Goal: Information Seeking & Learning: Understand process/instructions

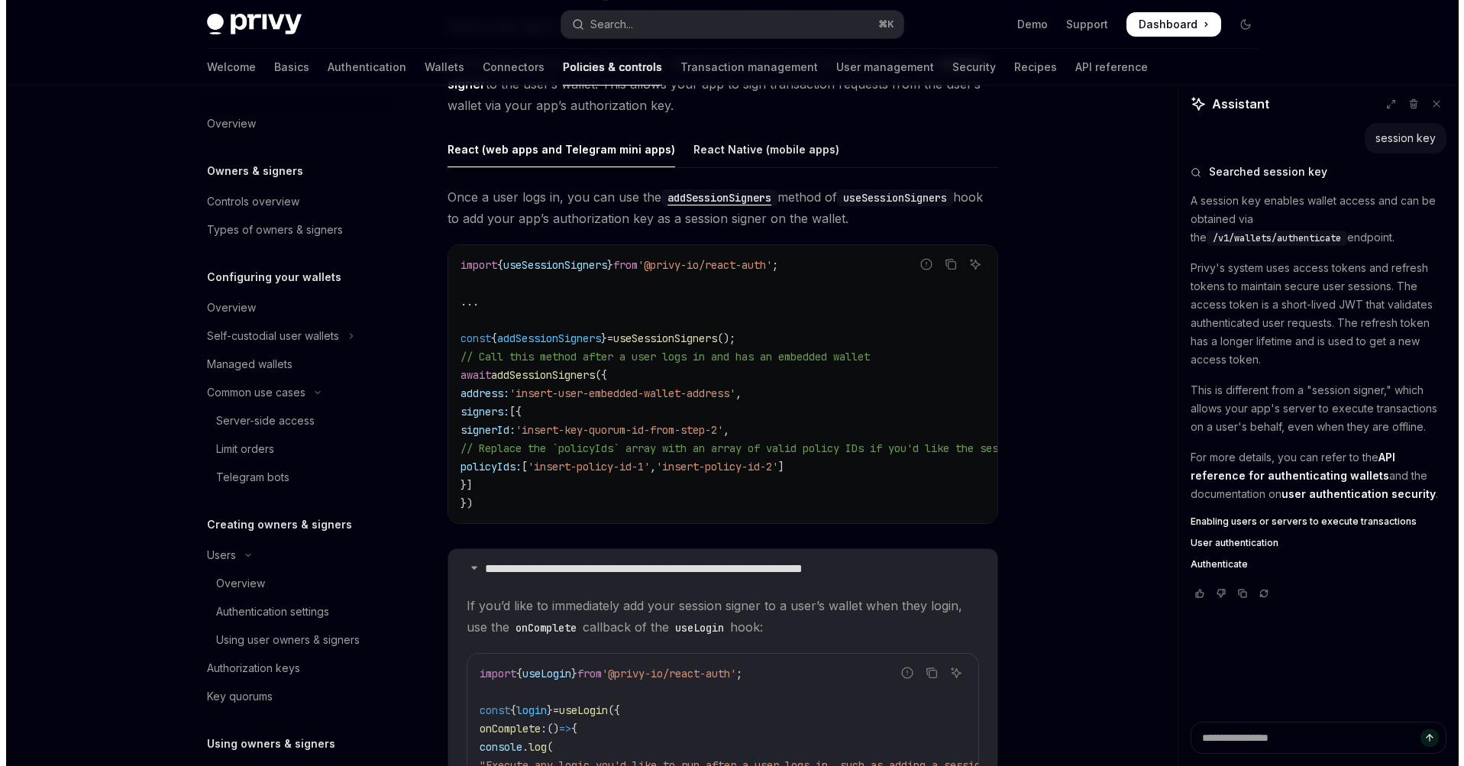
scroll to position [467, 0]
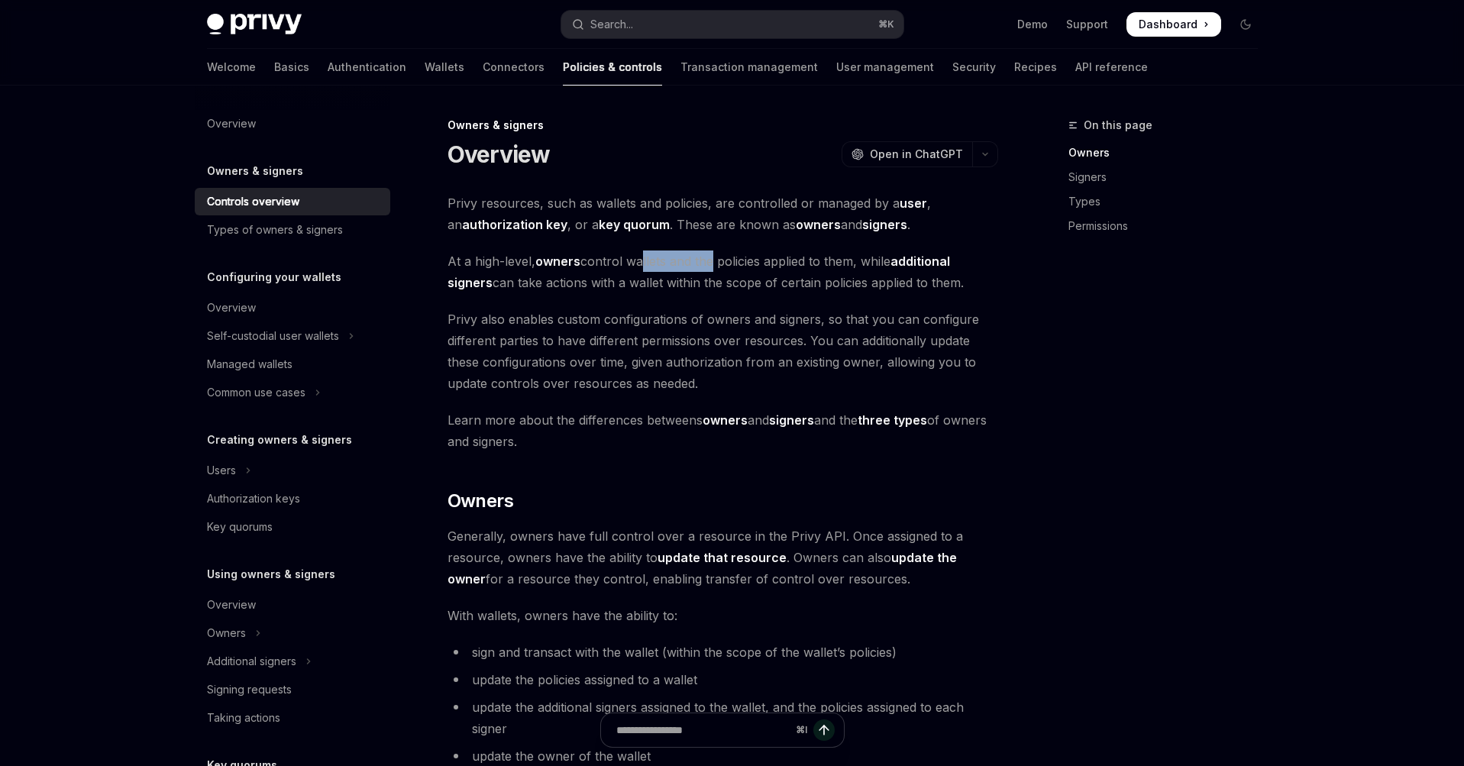
drag, startPoint x: 641, startPoint y: 267, endPoint x: 710, endPoint y: 261, distance: 69.8
click at [708, 261] on span "At a high-level, owners control wallets and the policies applied to them, while…" at bounding box center [723, 272] width 551 height 43
click at [741, 267] on span "At a high-level, owners control wallets and the policies applied to them, while…" at bounding box center [723, 272] width 551 height 43
drag, startPoint x: 538, startPoint y: 289, endPoint x: 674, endPoint y: 291, distance: 135.2
click at [674, 291] on span "At a high-level, owners control wallets and the policies applied to them, while…" at bounding box center [723, 272] width 551 height 43
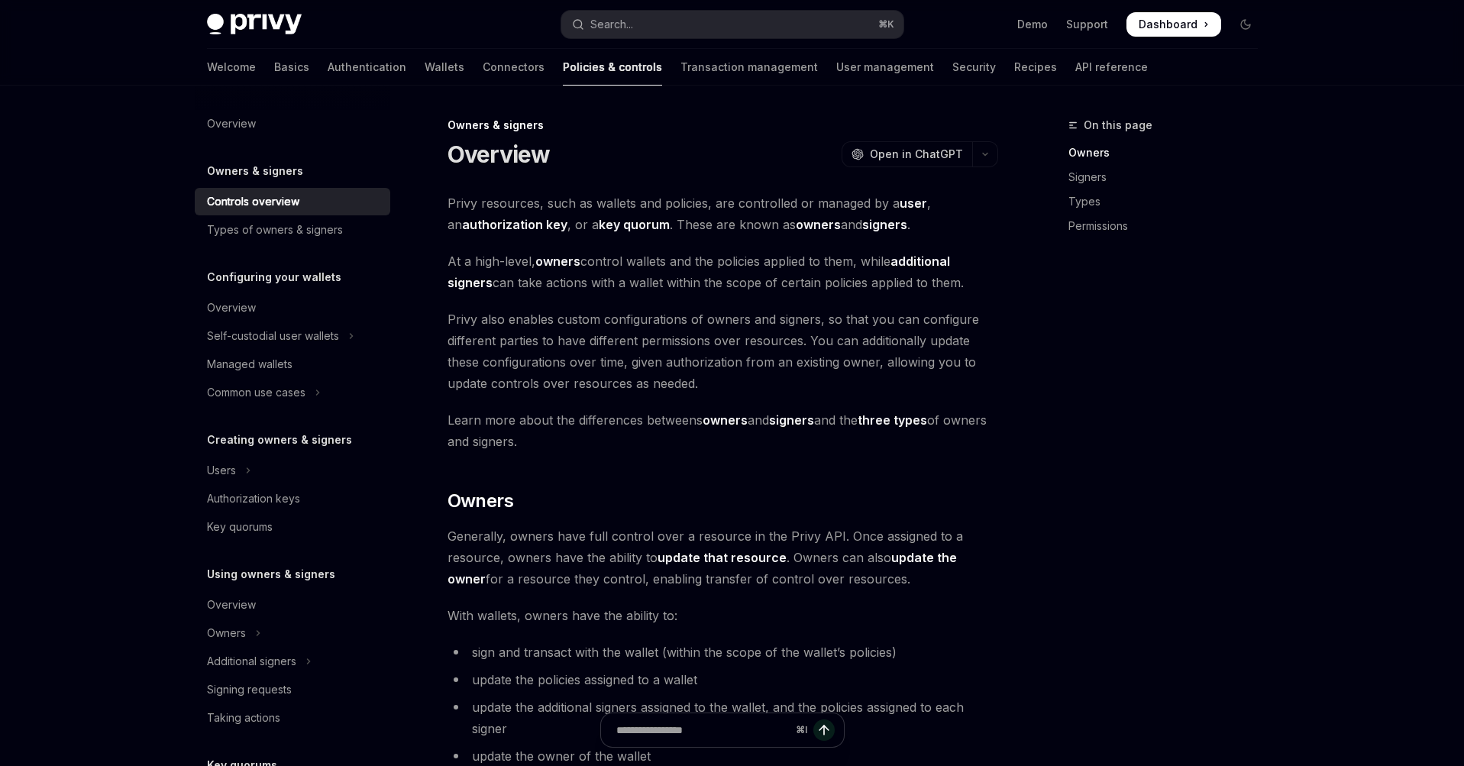
click at [763, 311] on span "Privy also enables custom configurations of owners and signers, so that you can…" at bounding box center [723, 352] width 551 height 86
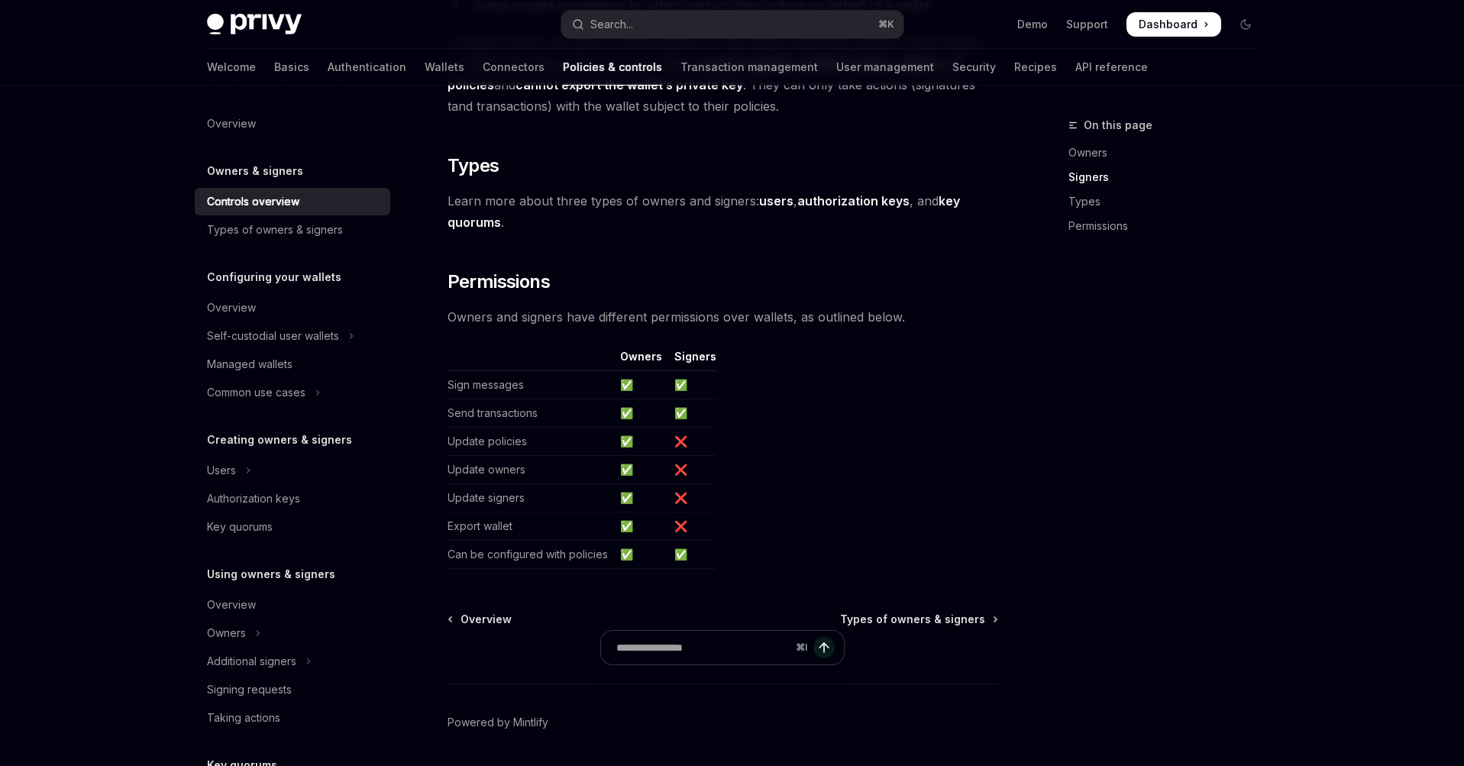
scroll to position [1213, 0]
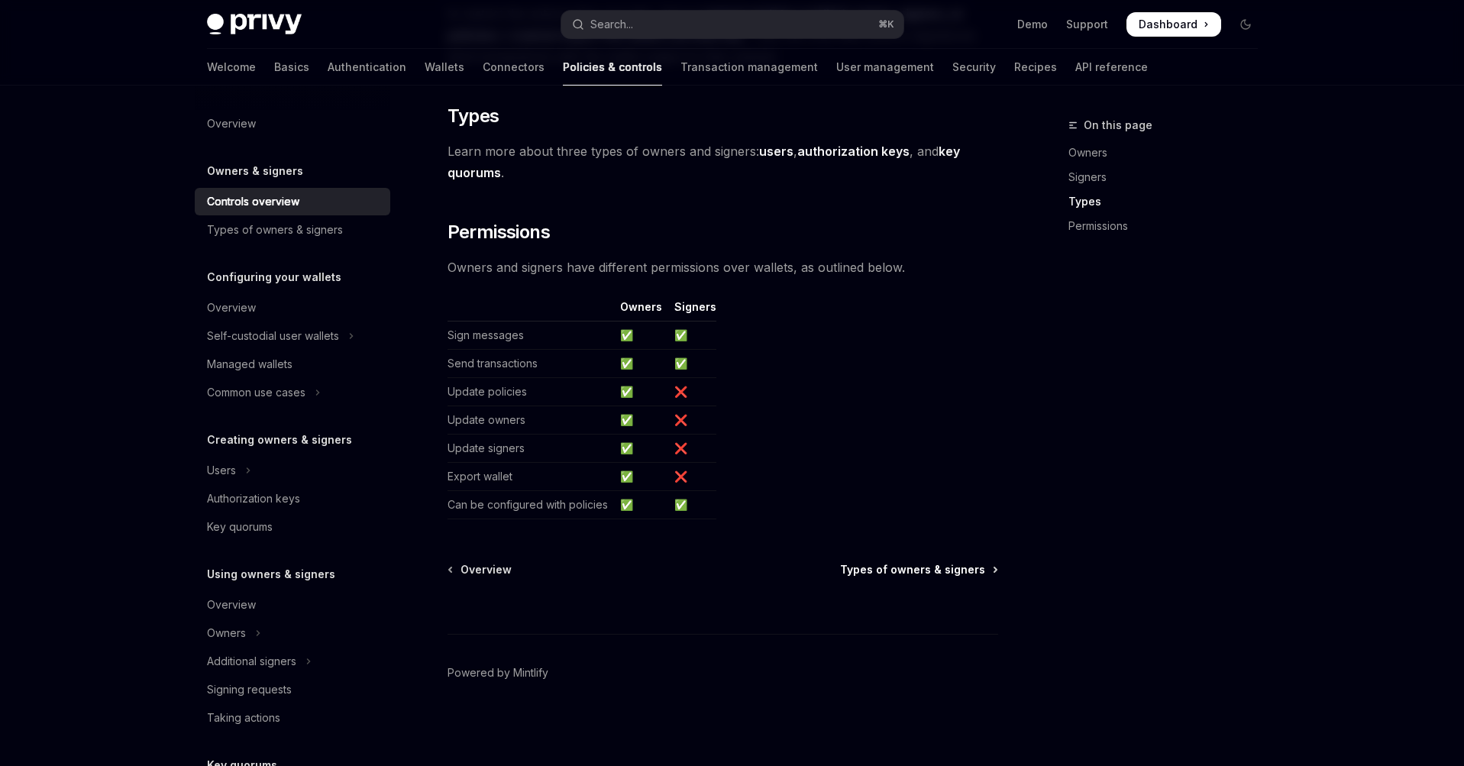
click at [946, 570] on span "Types of owners & signers" at bounding box center [912, 569] width 145 height 15
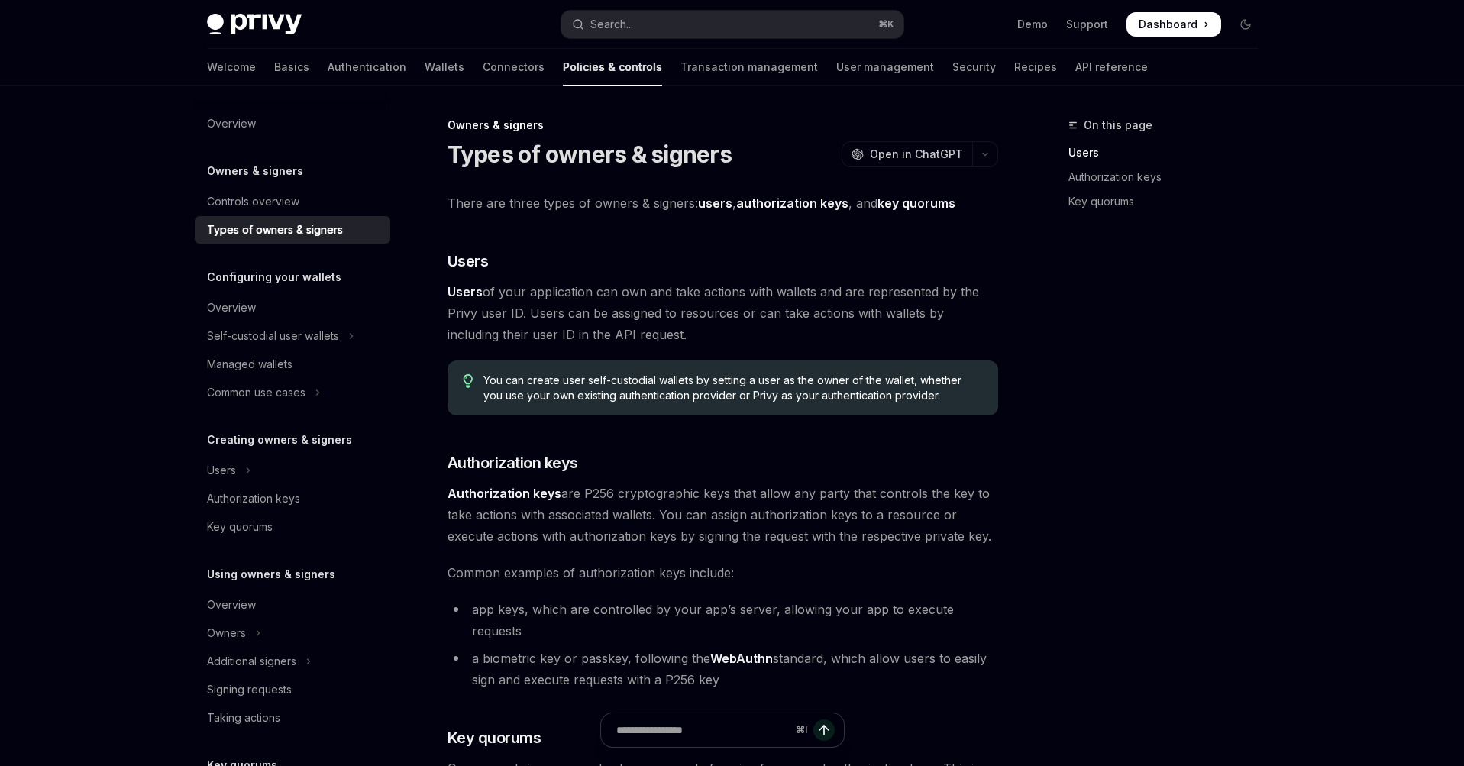
scroll to position [92, 0]
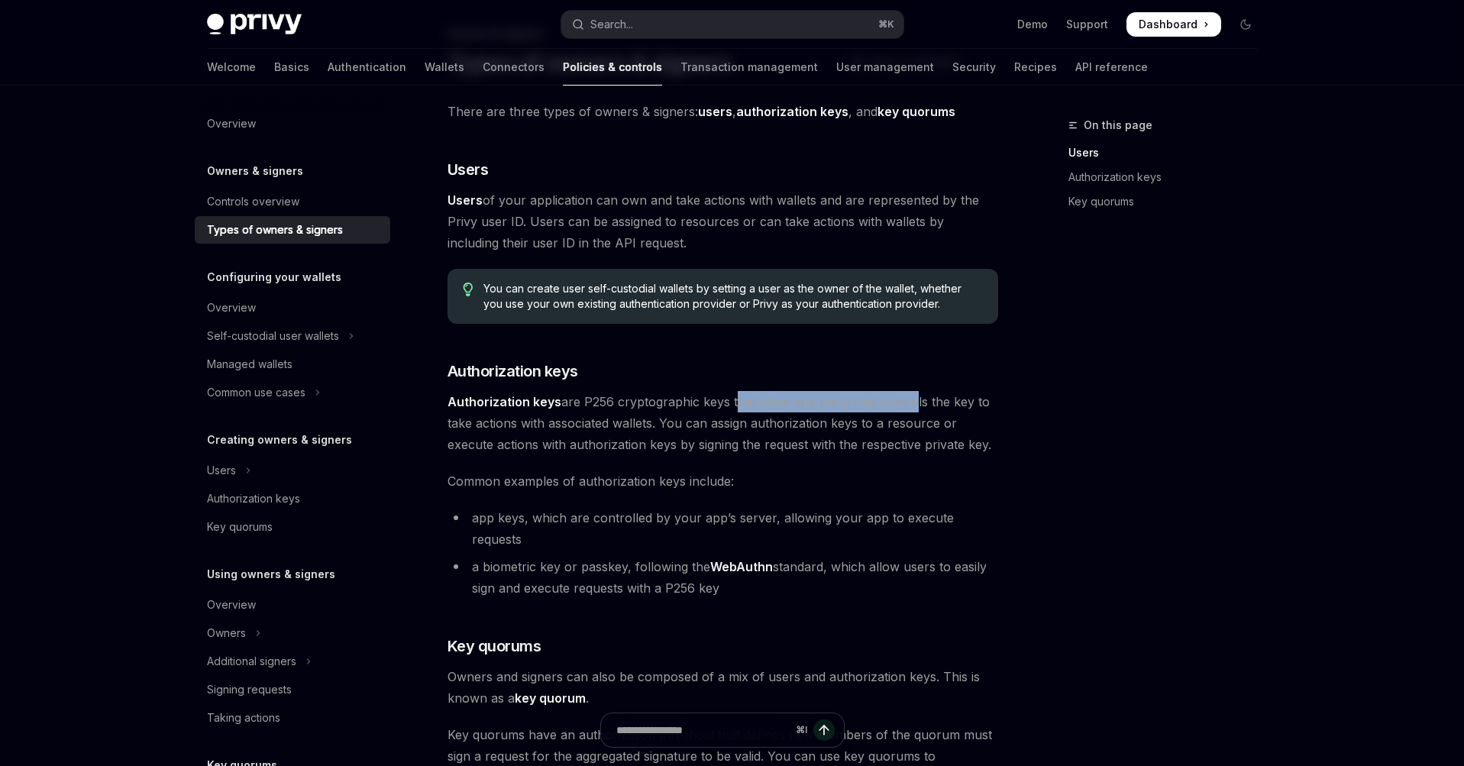
drag, startPoint x: 731, startPoint y: 408, endPoint x: 903, endPoint y: 409, distance: 171.9
click at [903, 409] on span "Authorization keys are P256 cryptographic keys that allow any party that contro…" at bounding box center [723, 423] width 551 height 64
click at [951, 428] on span "Authorization keys are P256 cryptographic keys that allow any party that contro…" at bounding box center [723, 423] width 551 height 64
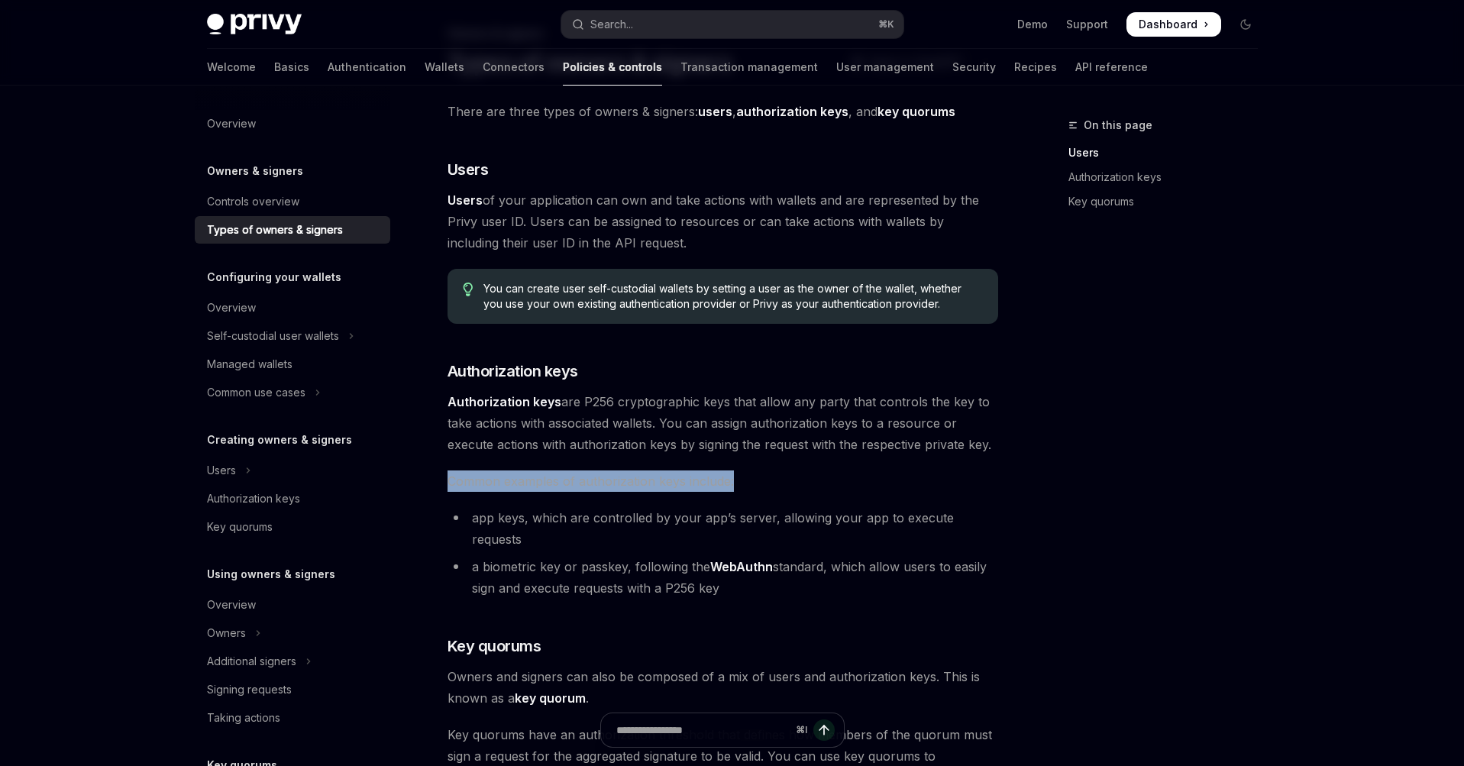
drag, startPoint x: 484, startPoint y: 470, endPoint x: 752, endPoint y: 480, distance: 268.3
click at [752, 480] on div "There are three types of owners & signers: users , authorization keys , and key…" at bounding box center [723, 525] width 551 height 849
click at [836, 483] on span "Common examples of authorization keys include:" at bounding box center [723, 480] width 551 height 21
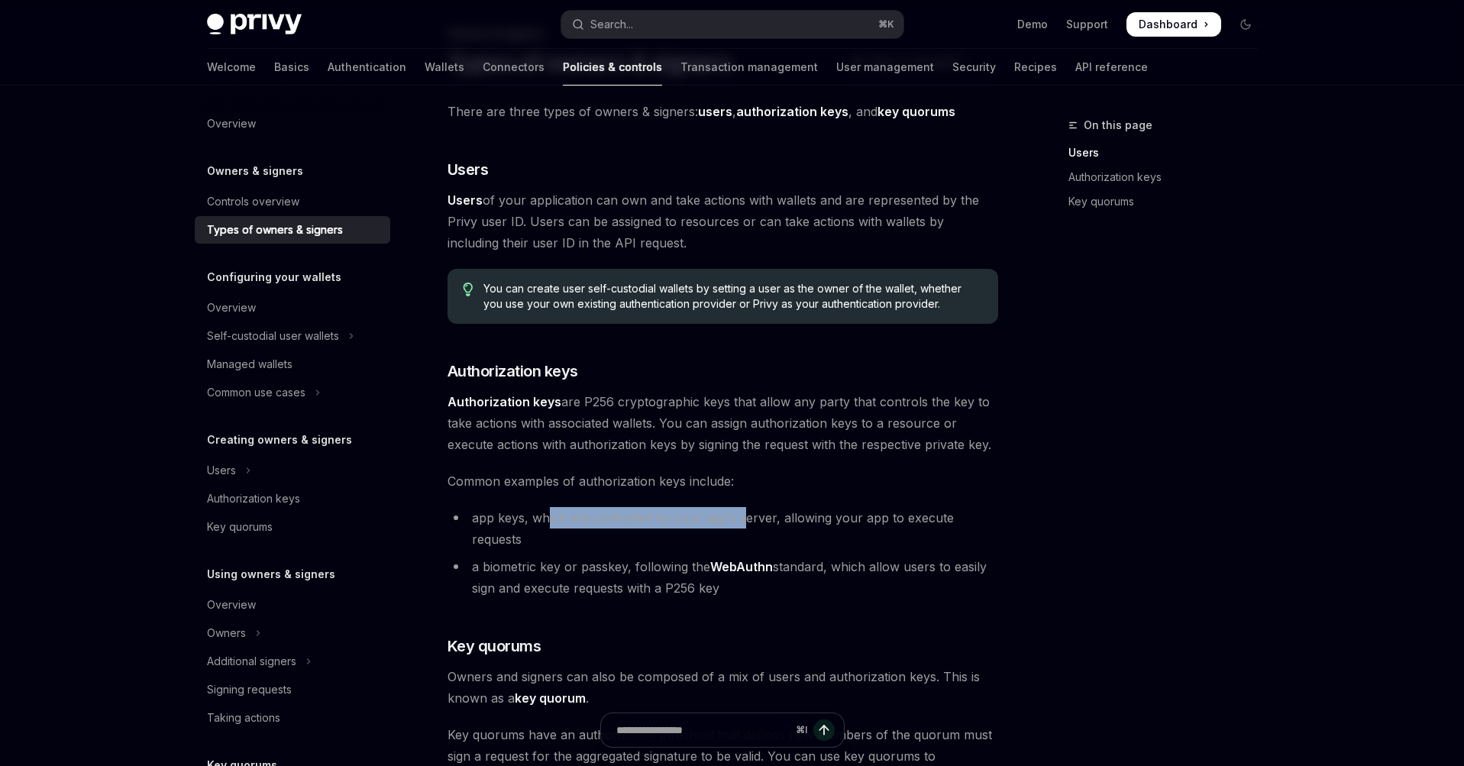
drag, startPoint x: 545, startPoint y: 519, endPoint x: 738, endPoint y: 517, distance: 193.2
click at [738, 517] on li "app keys, which are controlled by your app’s server, allowing your app to execu…" at bounding box center [723, 528] width 551 height 43
click at [859, 525] on li "app keys, which are controlled by your app’s server, allowing your app to execu…" at bounding box center [723, 528] width 551 height 43
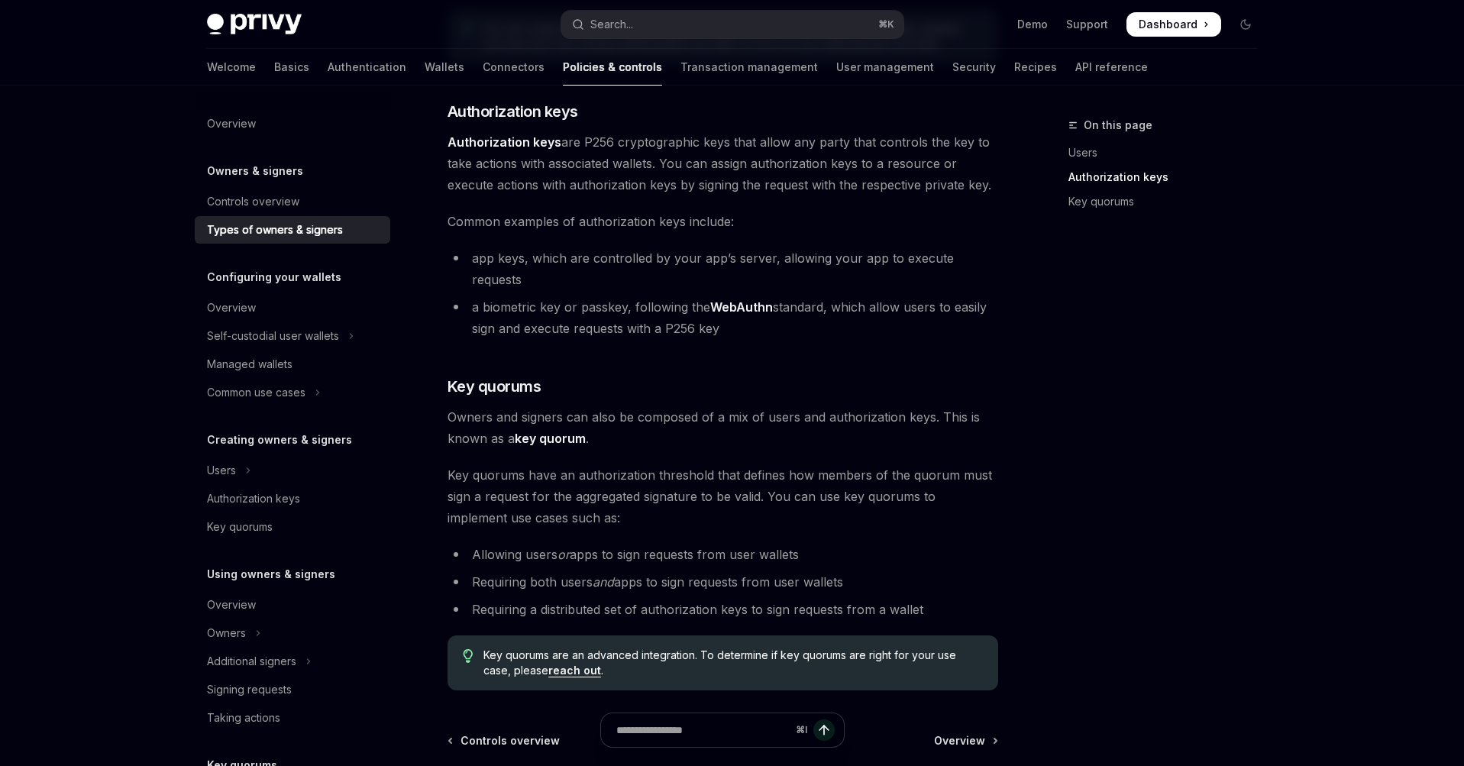
scroll to position [373, 0]
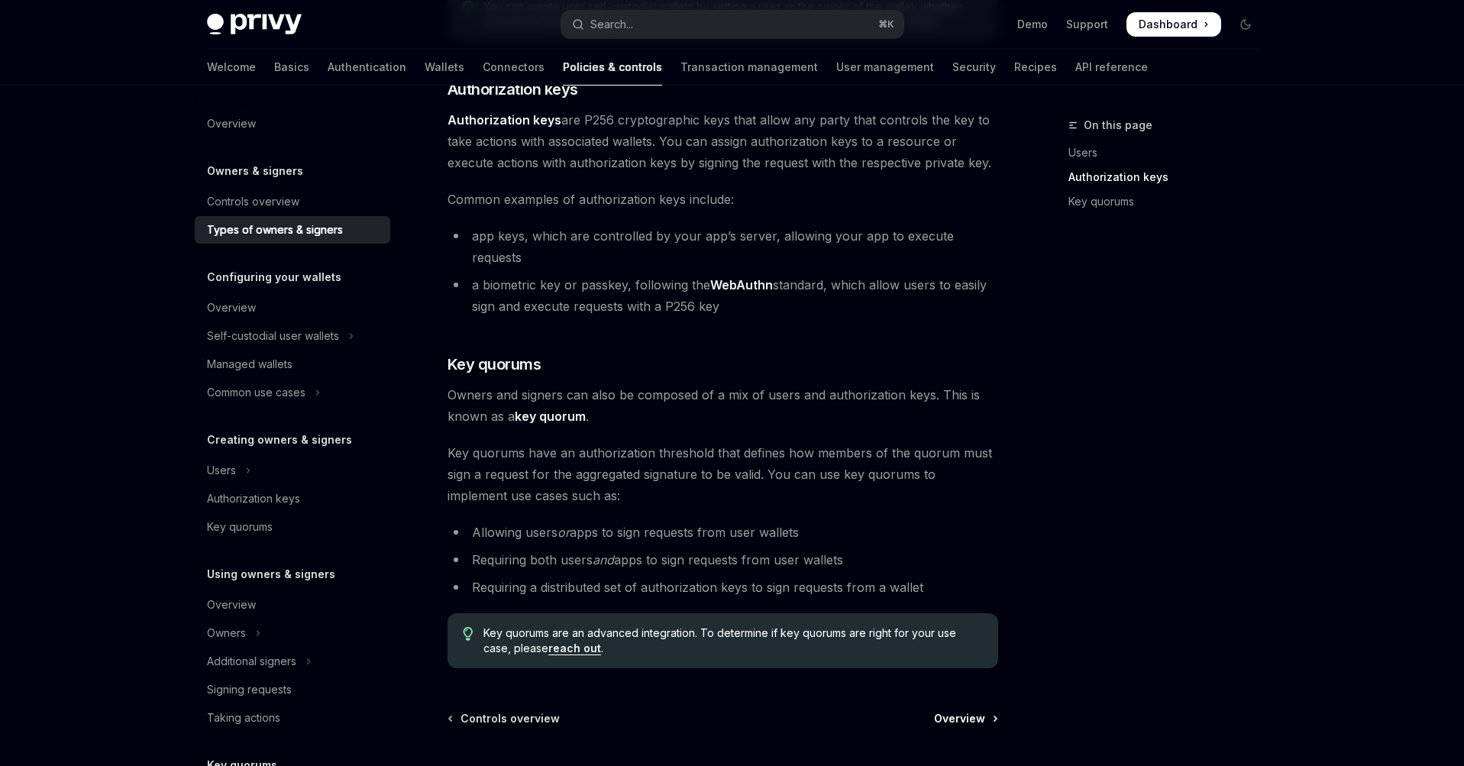
click at [974, 711] on span "Overview" at bounding box center [959, 718] width 51 height 15
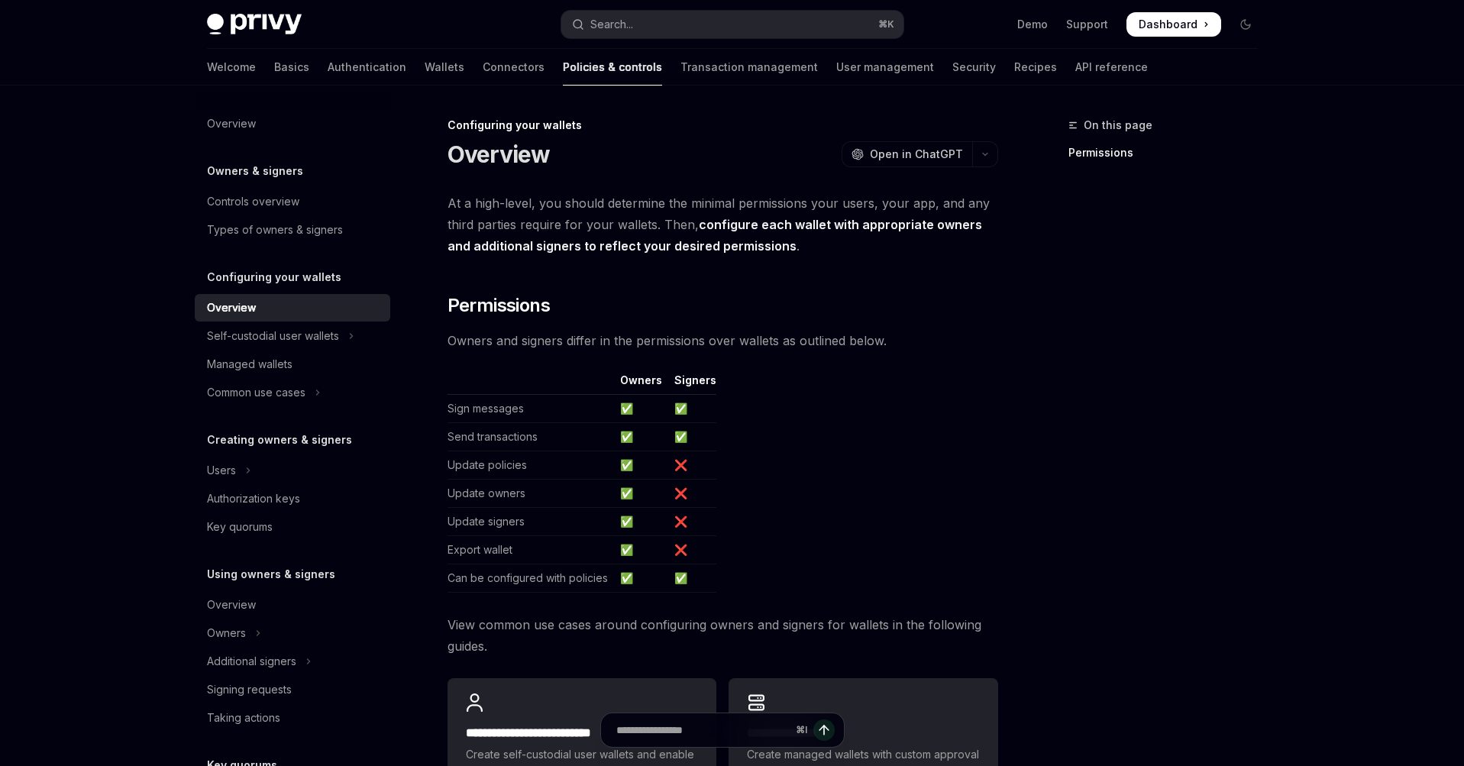
scroll to position [302, 0]
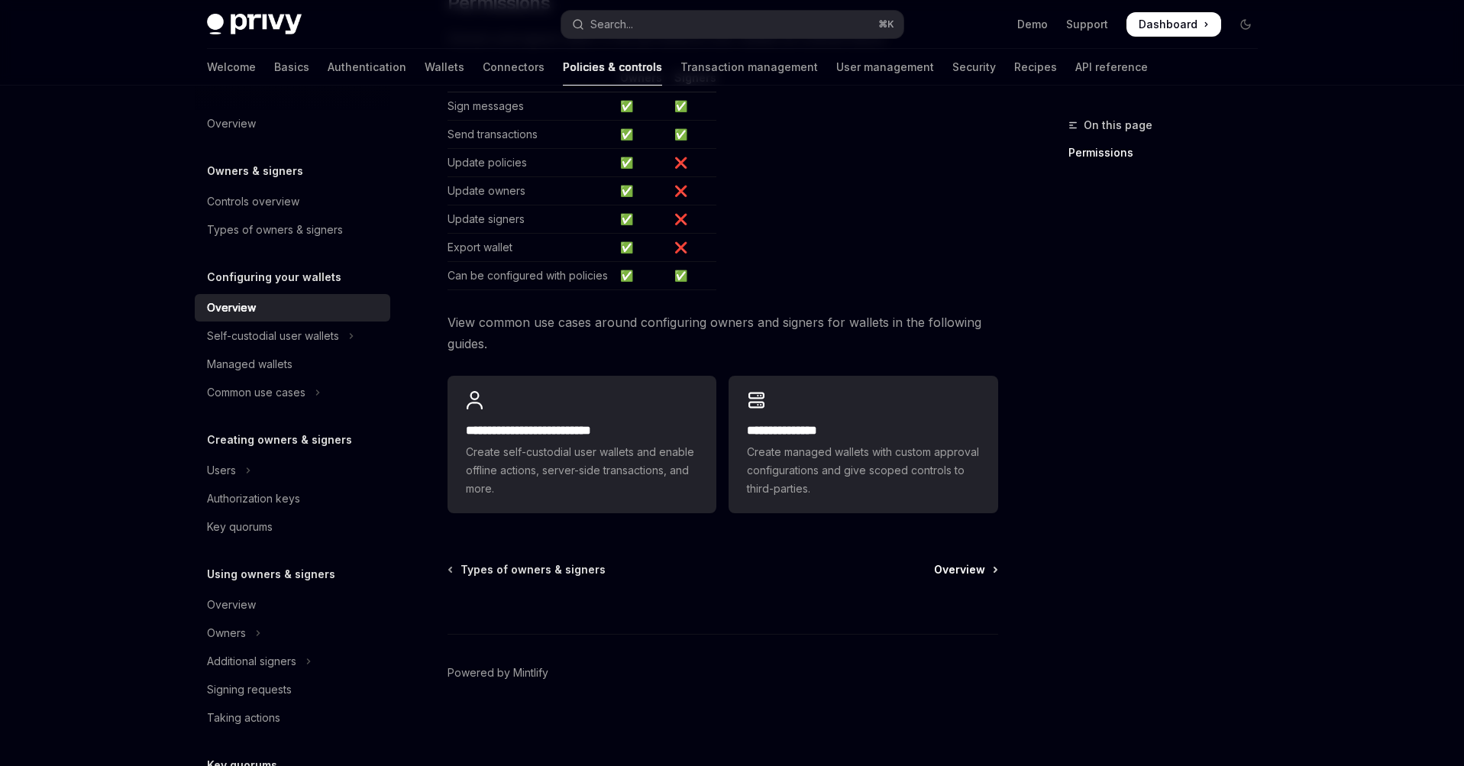
click at [971, 563] on span "Overview" at bounding box center [959, 569] width 51 height 15
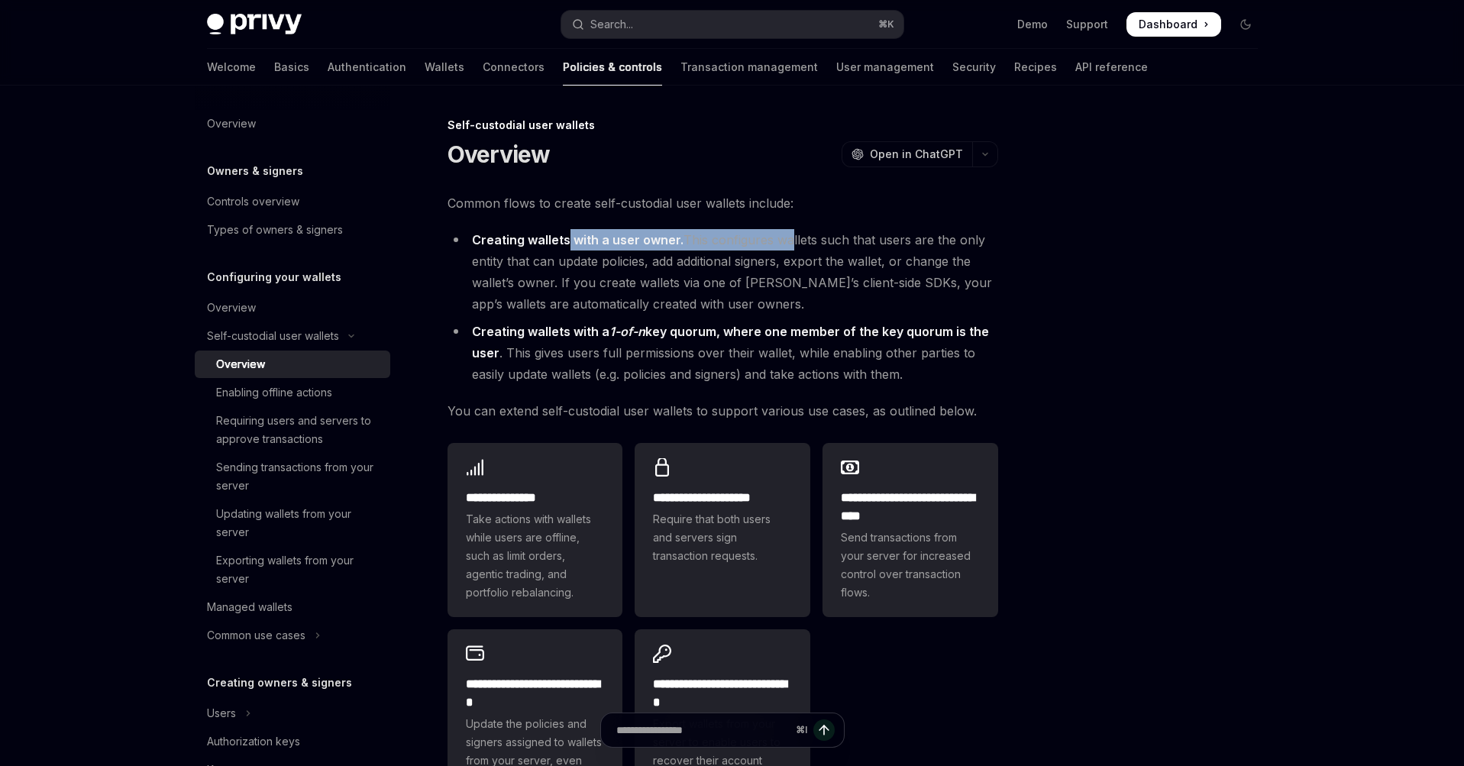
drag, startPoint x: 567, startPoint y: 242, endPoint x: 785, endPoint y: 244, distance: 217.7
click at [785, 244] on li "Creating wallets with a user owner. This configures wallets such that users are…" at bounding box center [723, 272] width 551 height 86
click at [871, 264] on li "Creating wallets with a user owner. This configures wallets such that users are…" at bounding box center [723, 272] width 551 height 86
drag, startPoint x: 616, startPoint y: 290, endPoint x: 865, endPoint y: 302, distance: 249.3
click at [865, 302] on li "Creating wallets with a user owner. This configures wallets such that users are…" at bounding box center [723, 272] width 551 height 86
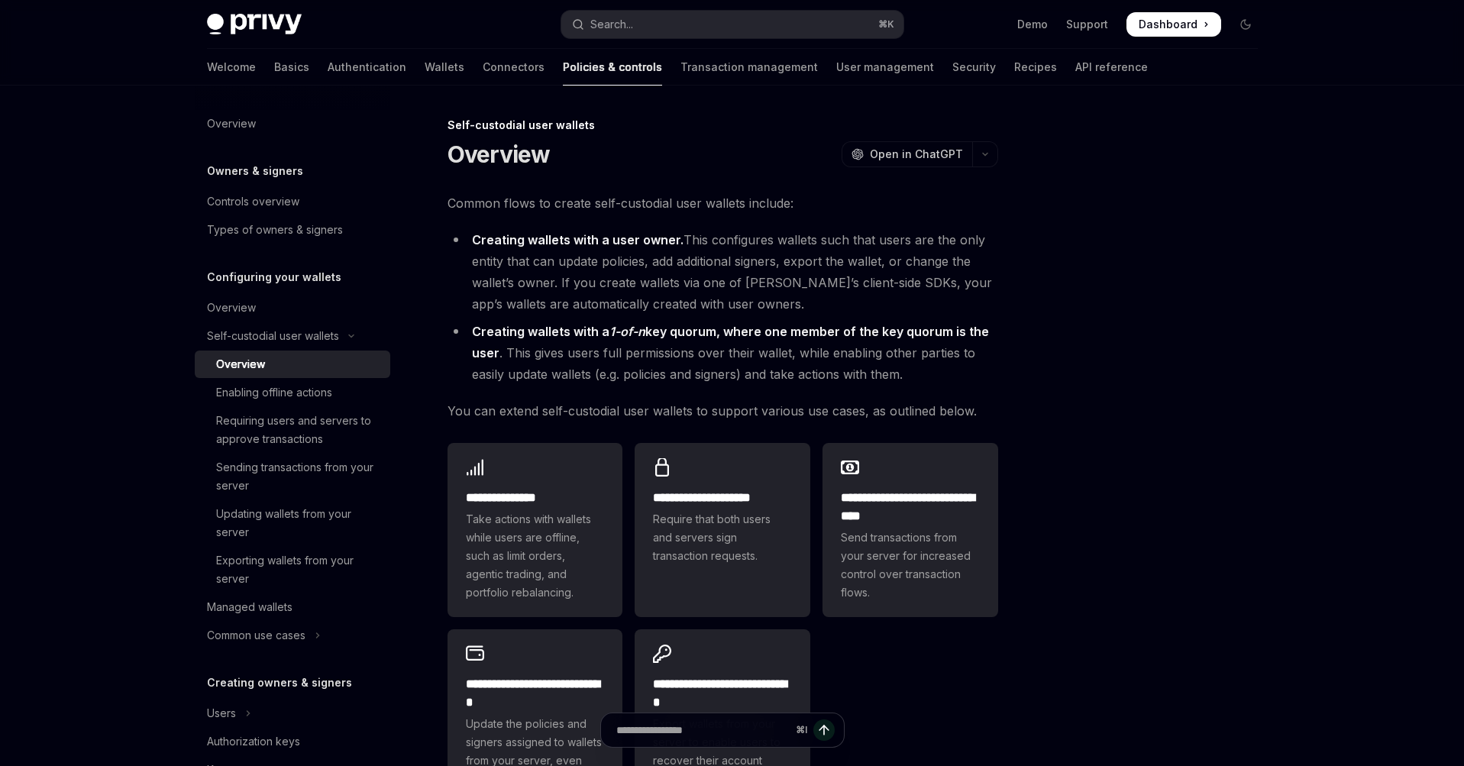
click at [942, 281] on li "Creating wallets with a user owner. This configures wallets such that users are…" at bounding box center [723, 272] width 551 height 86
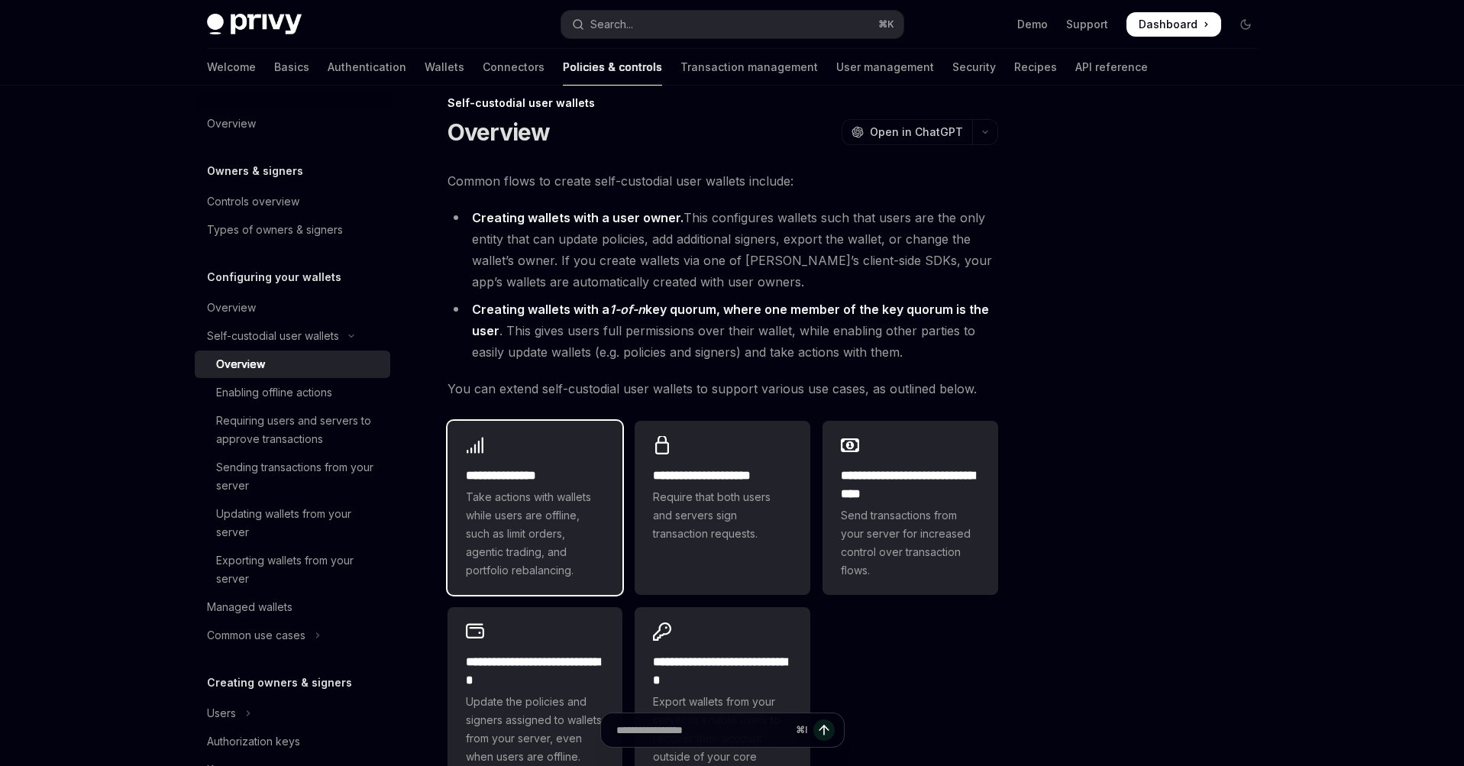
scroll to position [44, 0]
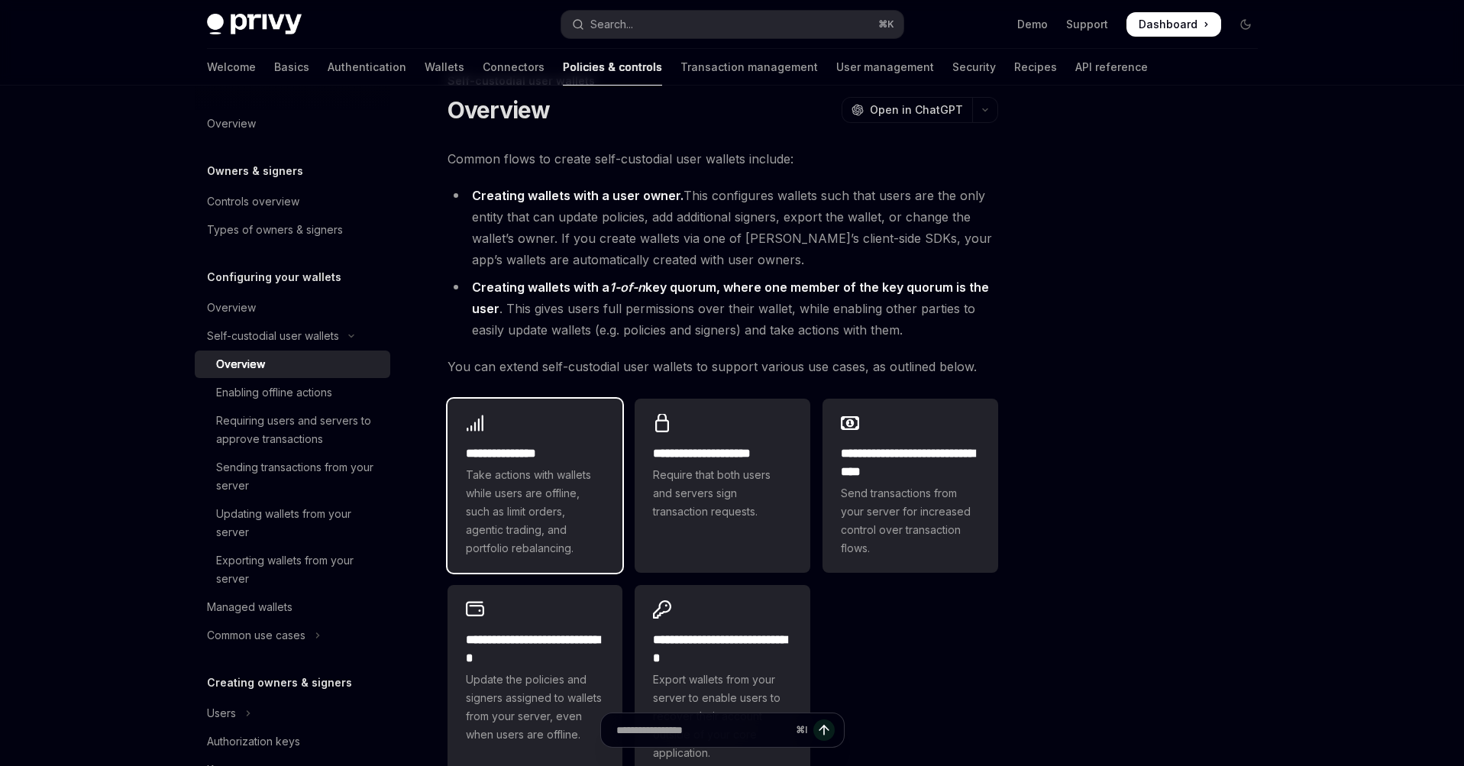
click at [551, 480] on span "Take actions with wallets while users are offline, such as limit orders, agenti…" at bounding box center [535, 512] width 139 height 92
type textarea "*"
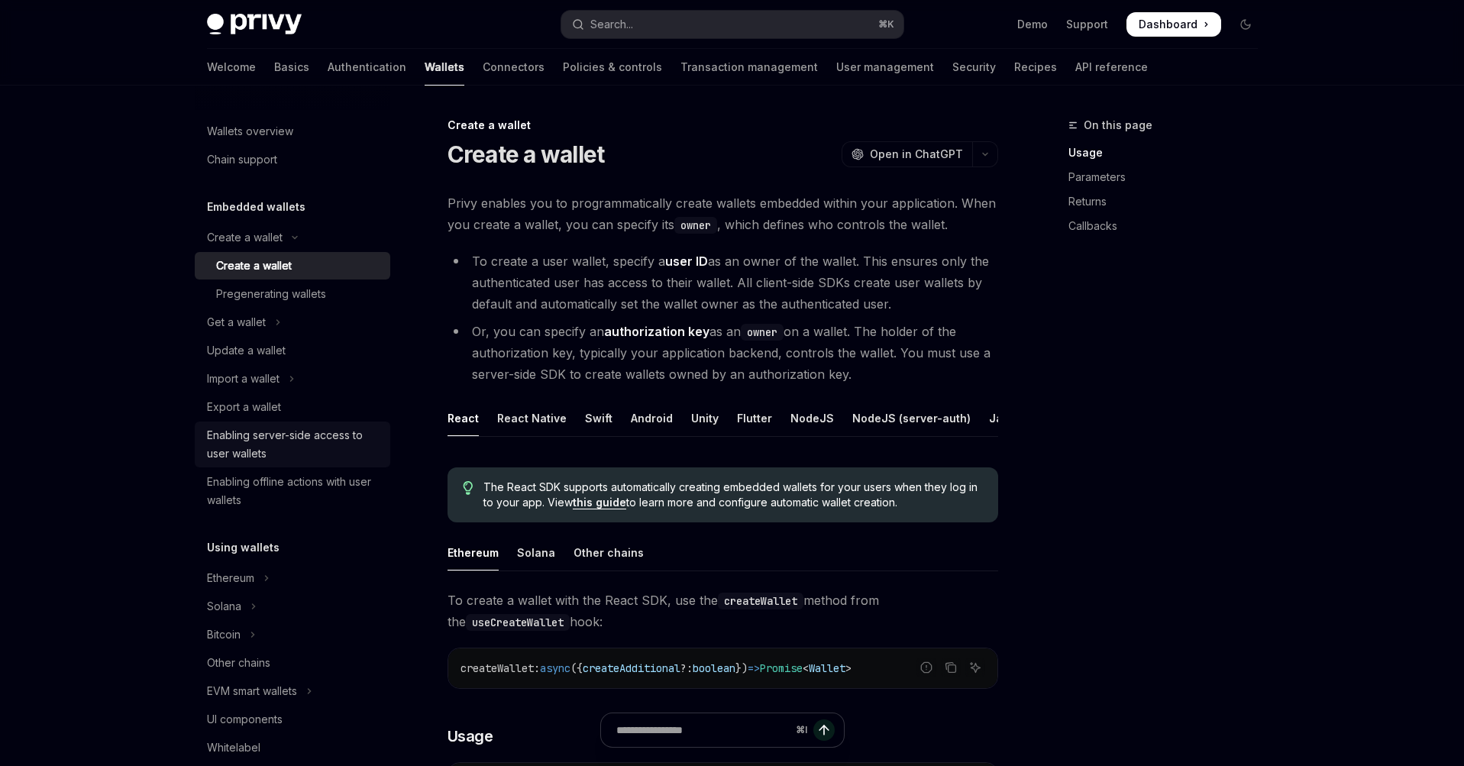
click at [302, 434] on div "Enabling server-side access to user wallets" at bounding box center [294, 444] width 174 height 37
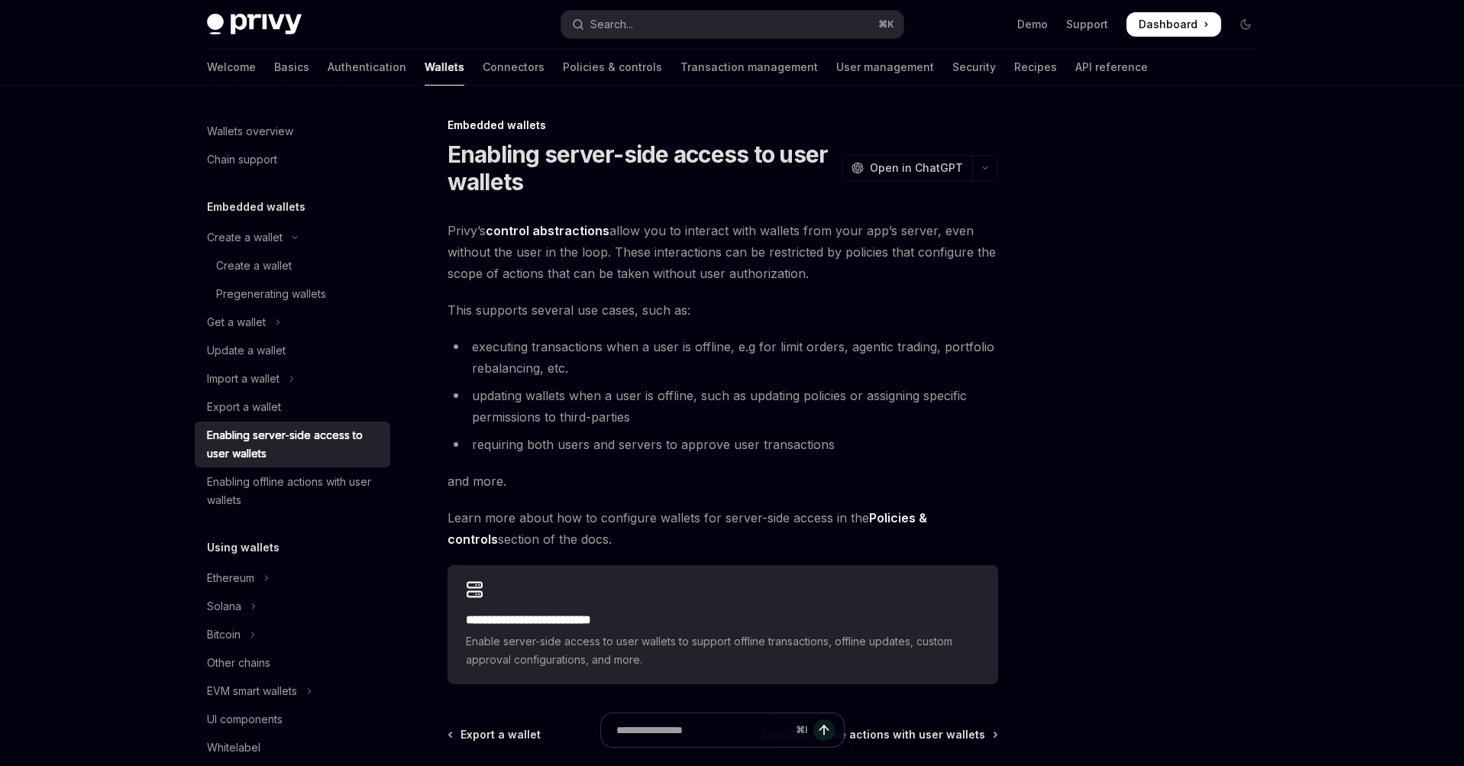
scroll to position [123, 0]
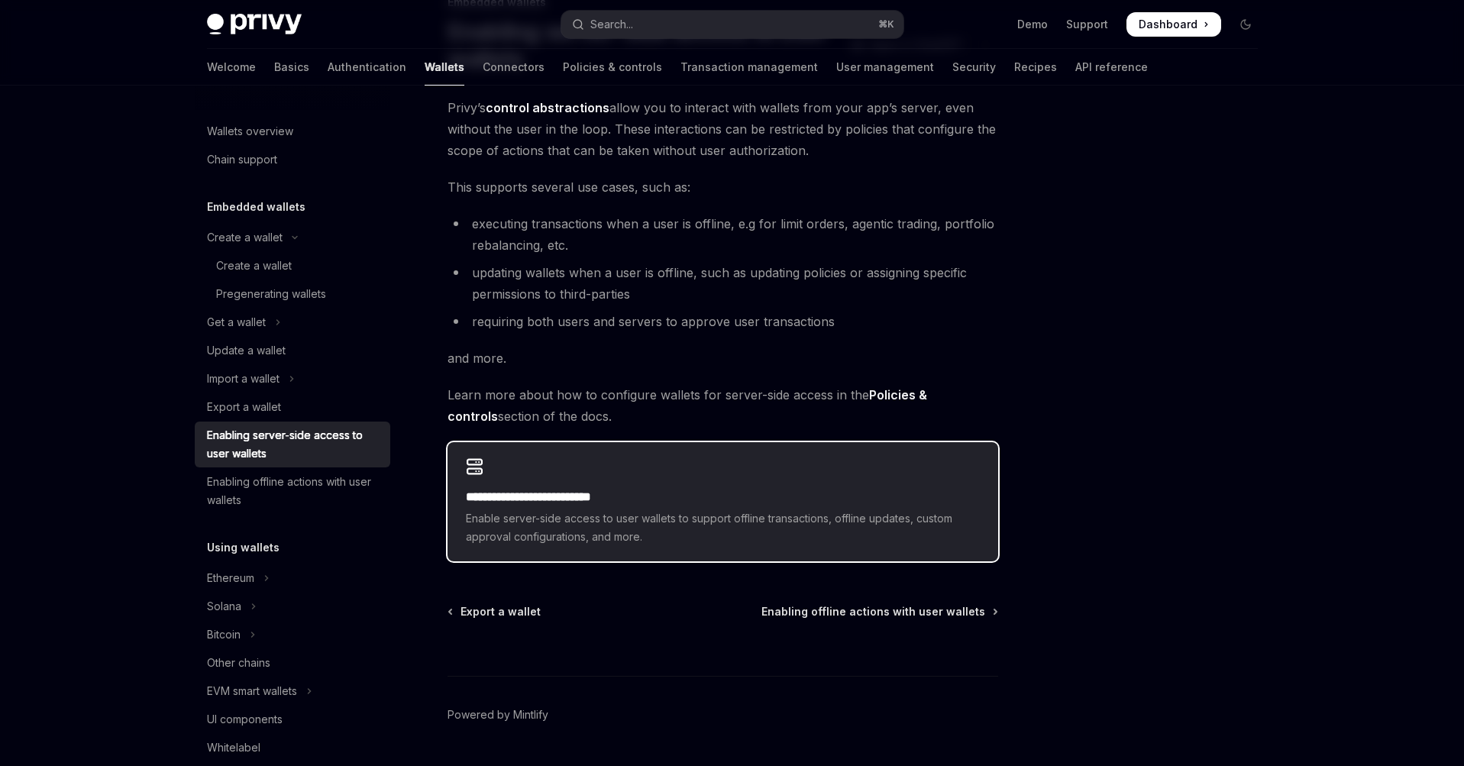
click at [787, 525] on span "Enable server-side access to user wallets to support offline transactions, offl…" at bounding box center [723, 527] width 514 height 37
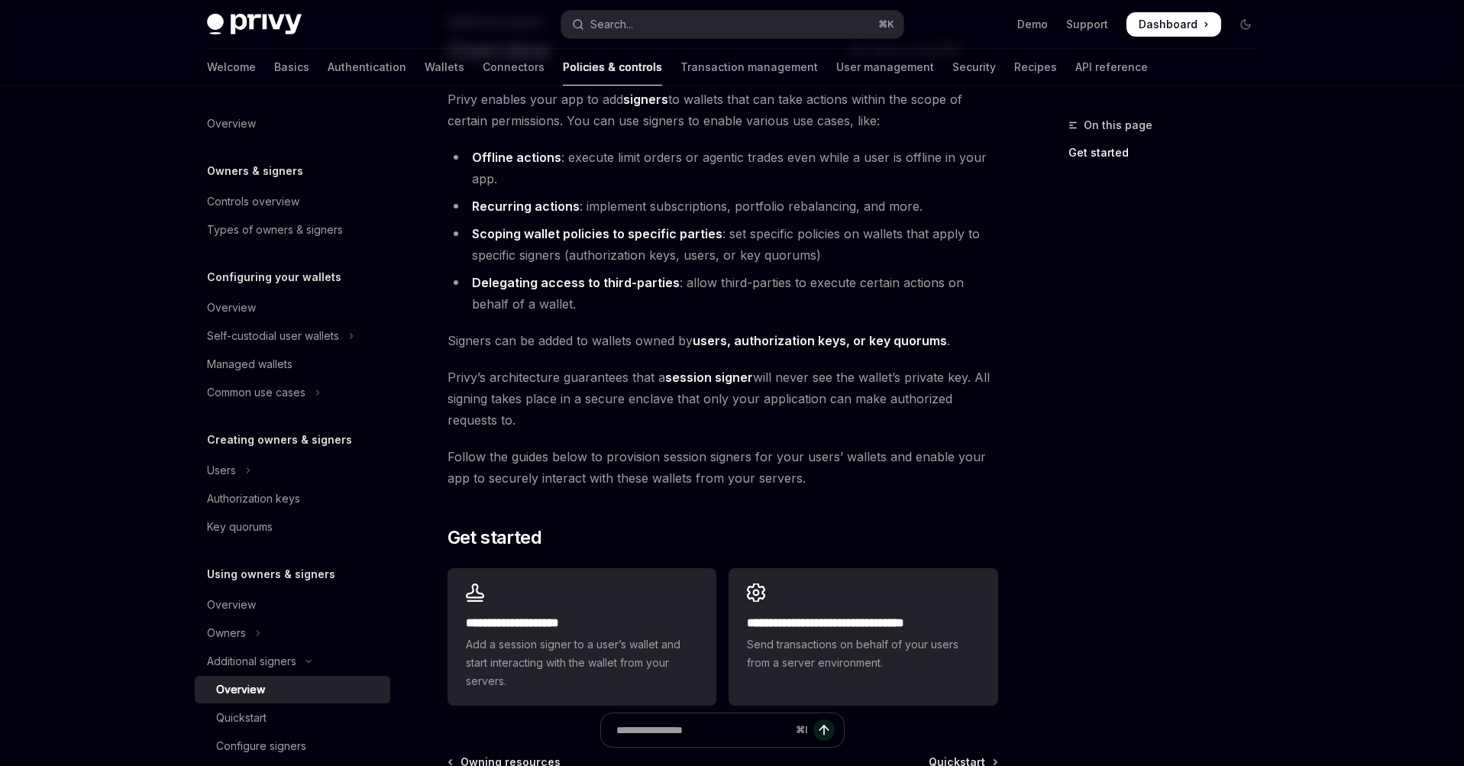
scroll to position [129, 0]
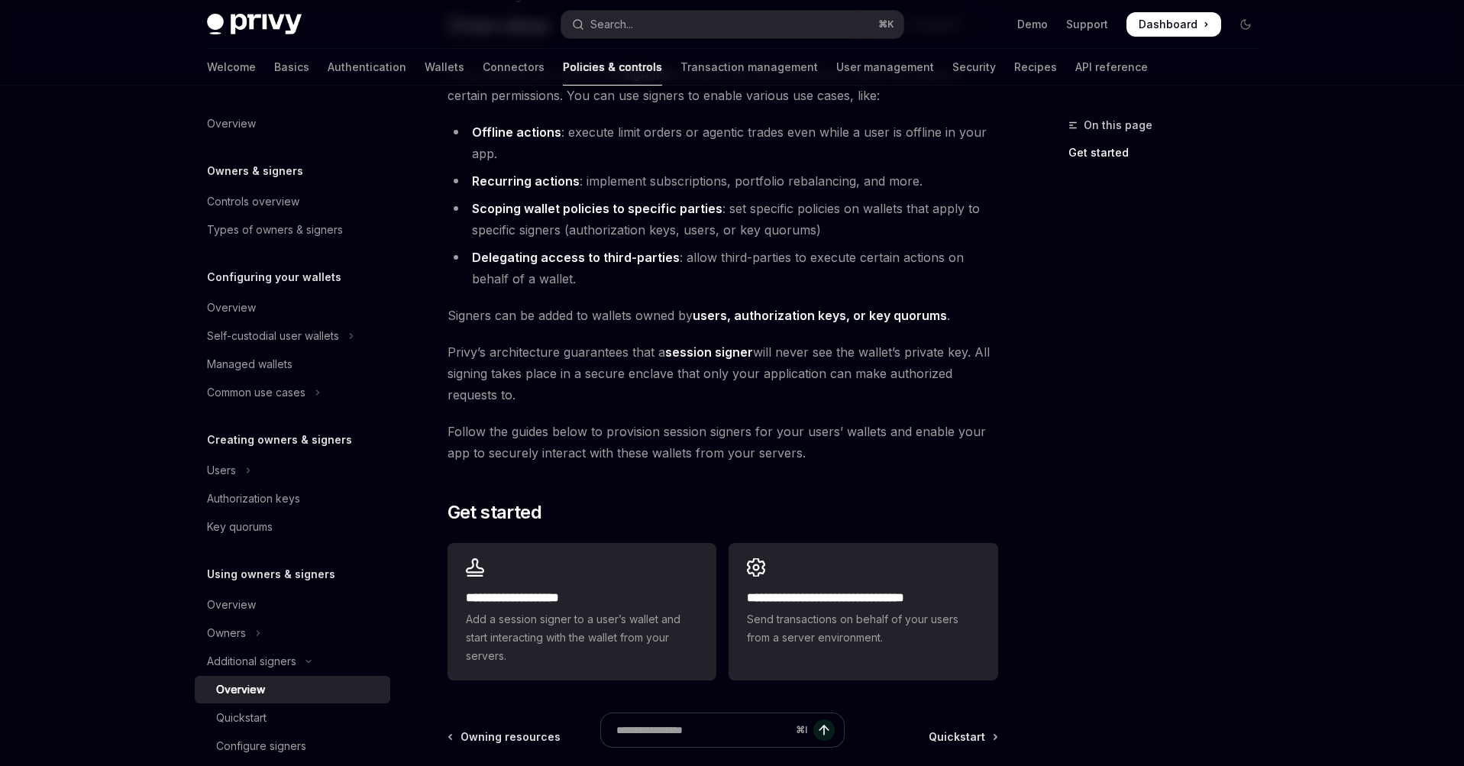
click at [950, 739] on div "⌘ I" at bounding box center [723, 738] width 551 height 57
click at [956, 738] on div "⌘ I" at bounding box center [723, 738] width 551 height 57
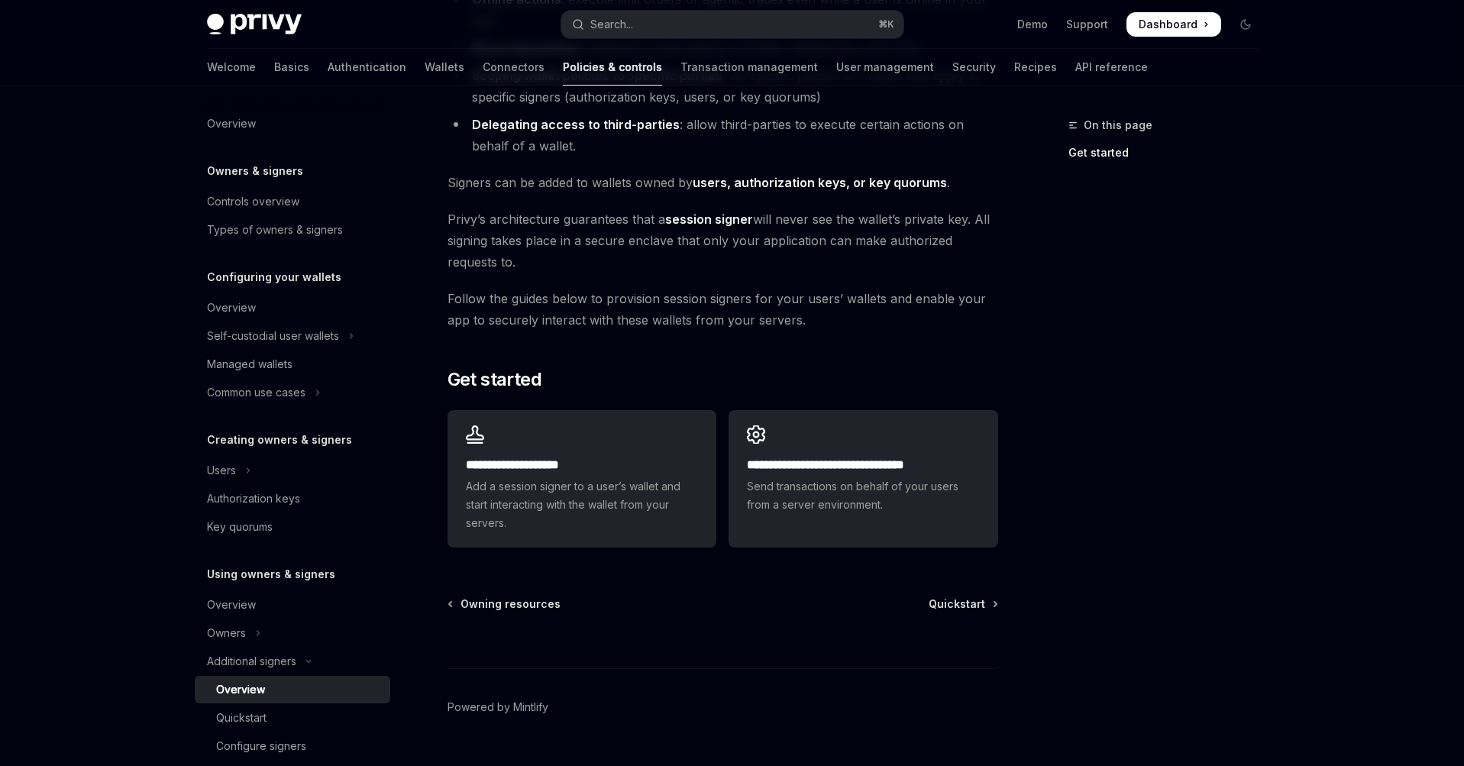
click at [951, 612] on div "⌘ I" at bounding box center [723, 640] width 551 height 57
click at [958, 608] on span "Quickstart" at bounding box center [957, 604] width 57 height 15
type textarea "*"
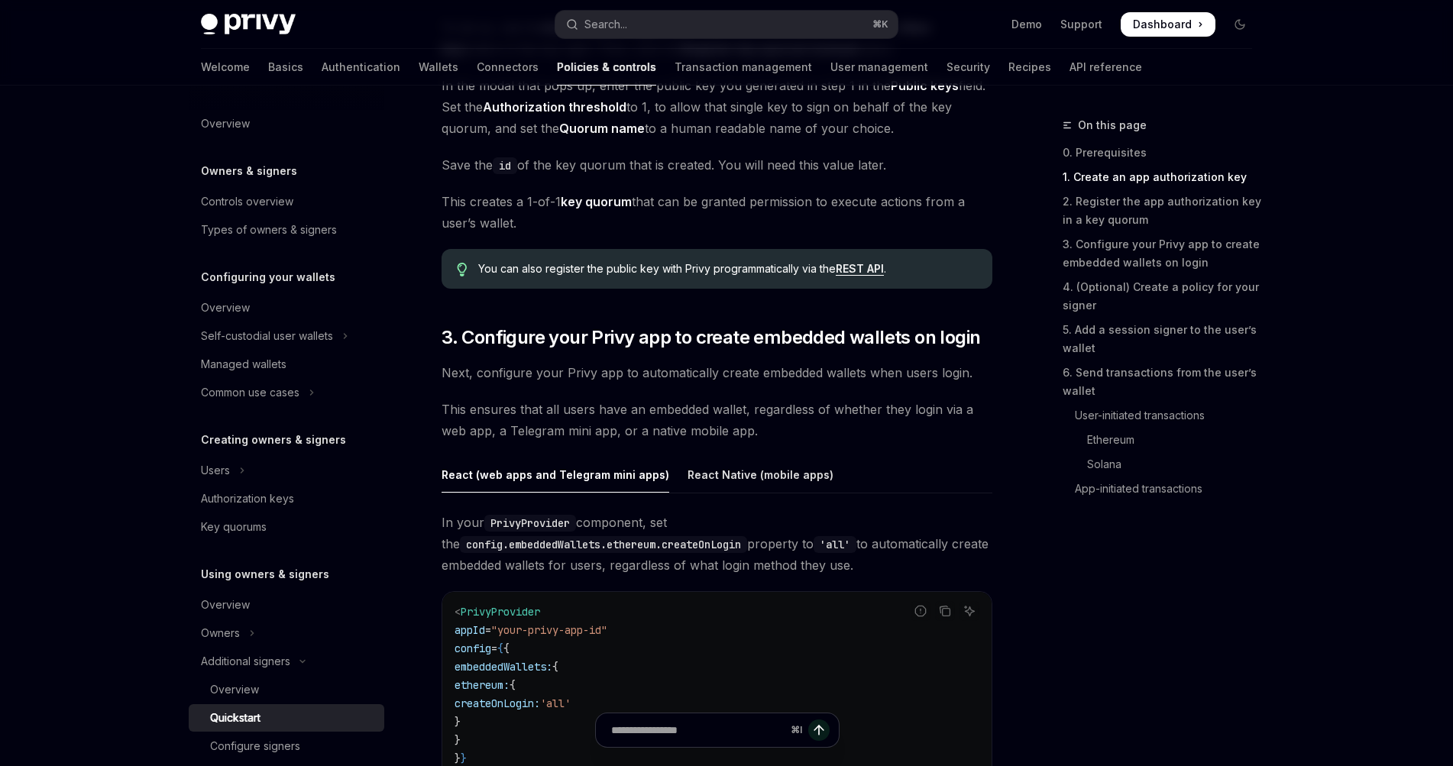
scroll to position [1441, 0]
